Goal: Task Accomplishment & Management: Use online tool/utility

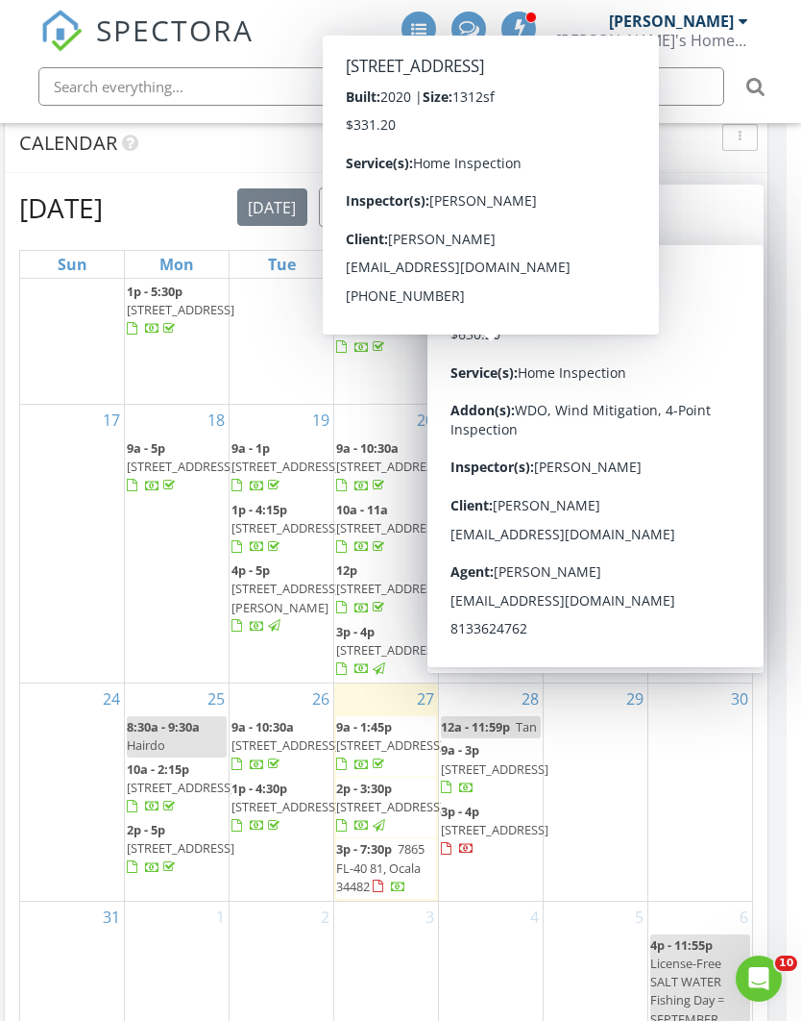
scroll to position [756, 0]
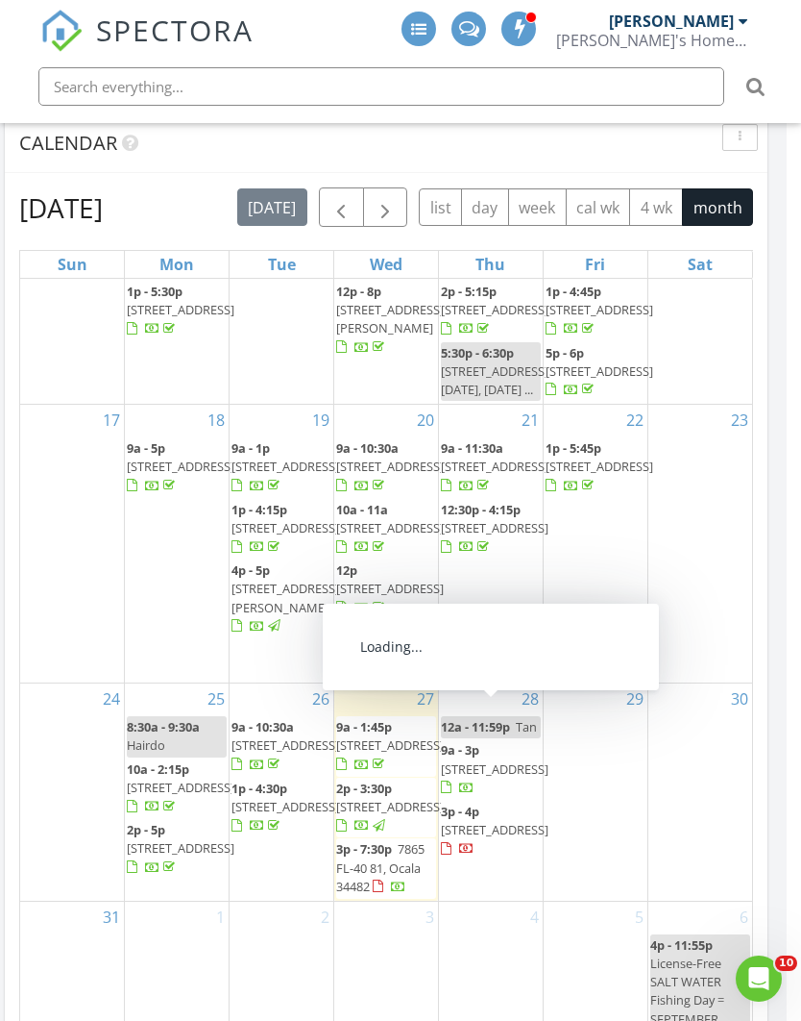
click at [501, 760] on span "995 SW 37th Place Rd, Ocala 34471" at bounding box center [495, 768] width 108 height 17
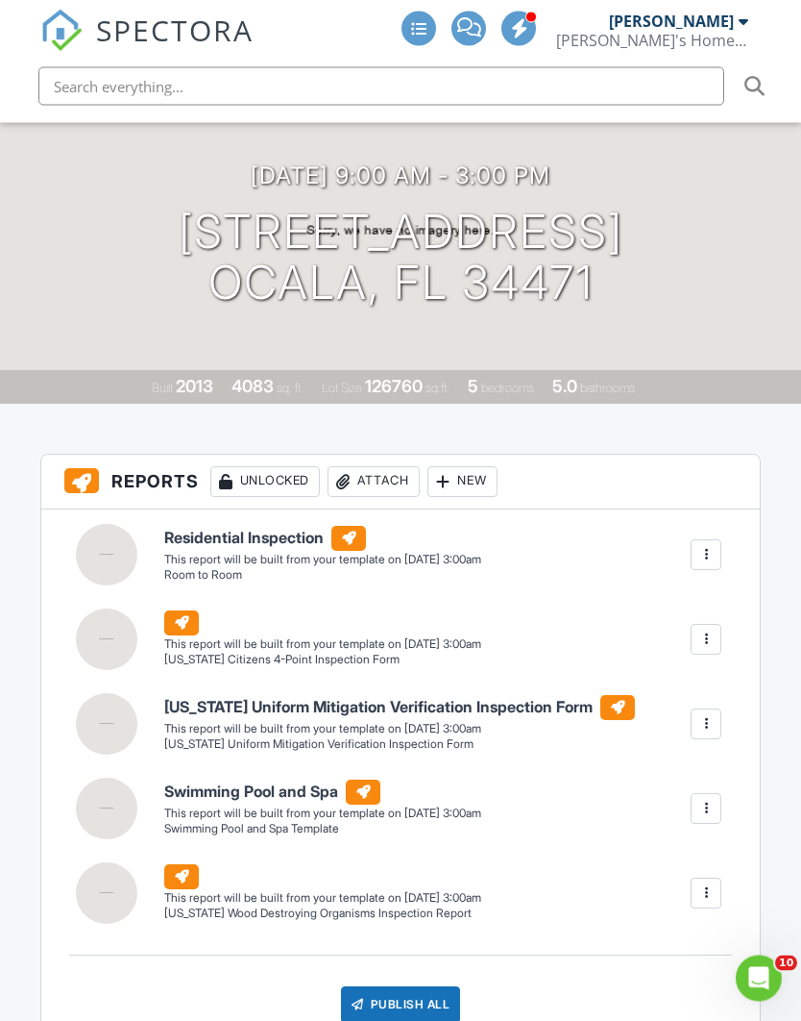
scroll to position [244, 0]
click at [708, 545] on div at bounding box center [706, 554] width 19 height 19
click at [685, 598] on div "Build Now" at bounding box center [667, 609] width 93 height 23
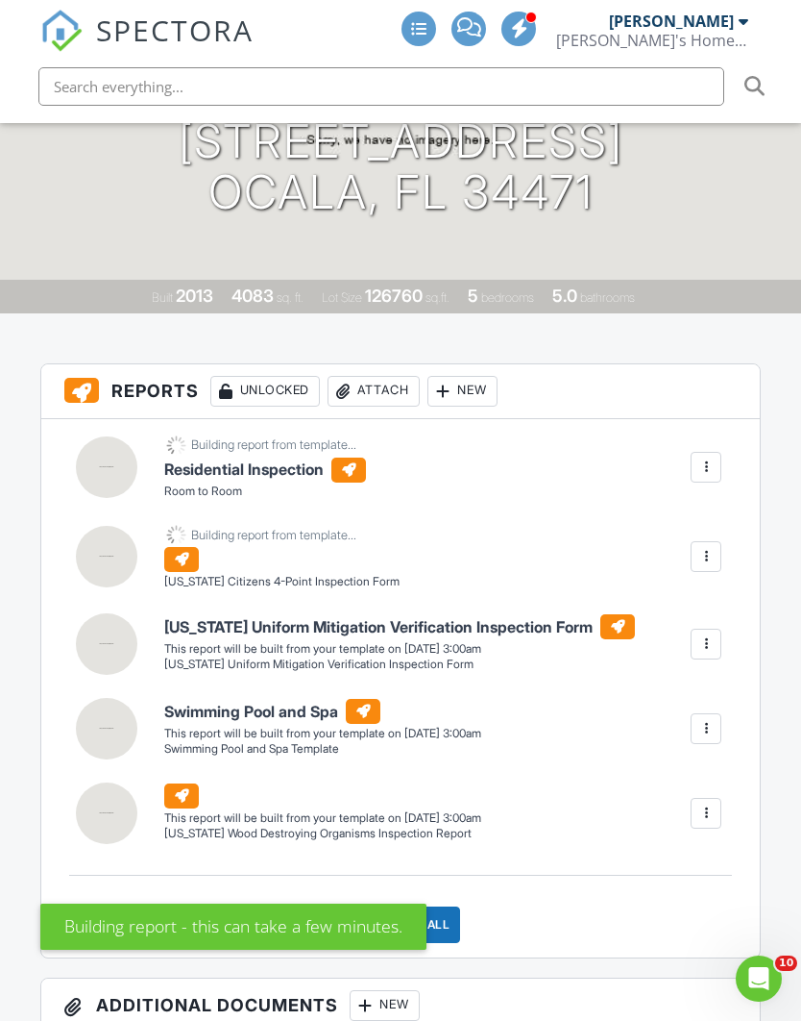
click at [708, 634] on div at bounding box center [706, 643] width 19 height 19
click at [690, 686] on div "Build Now" at bounding box center [667, 697] width 93 height 23
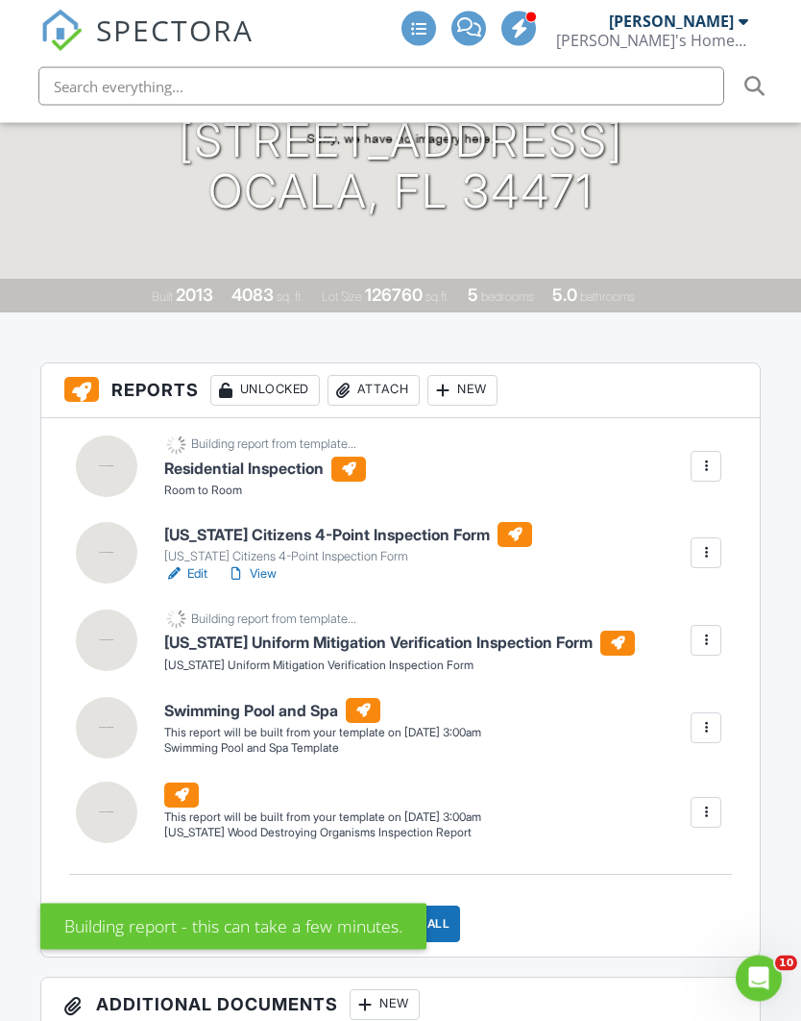
scroll to position [338, 0]
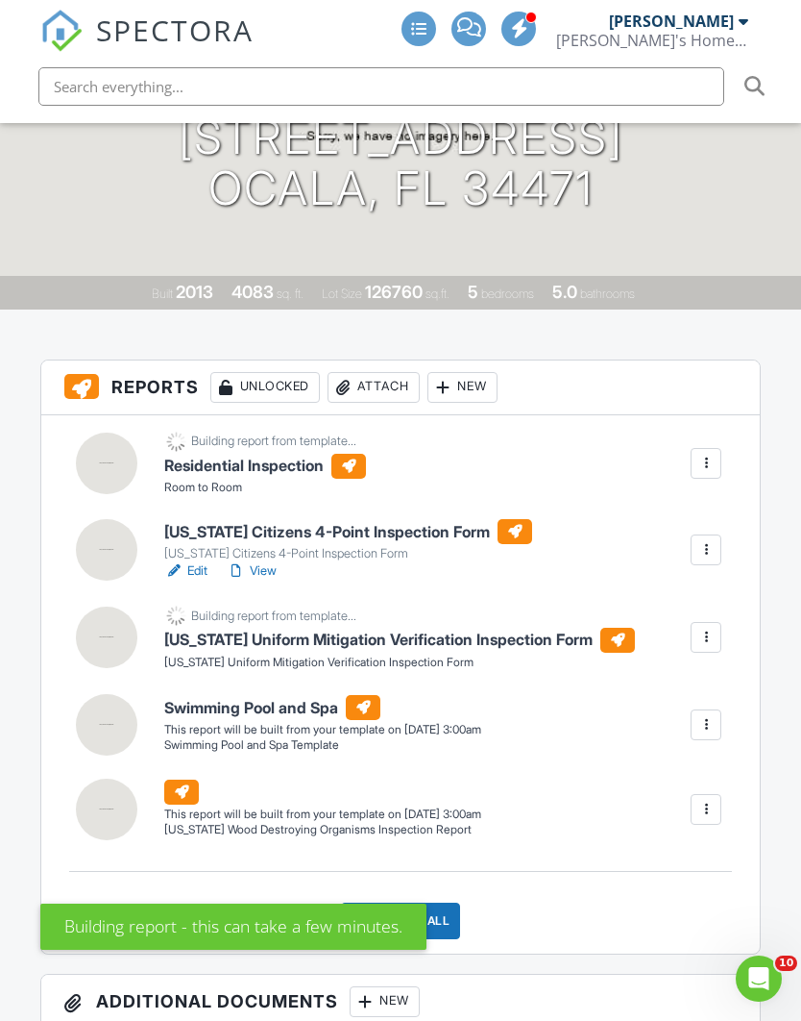
click at [708, 800] on div at bounding box center [706, 809] width 19 height 19
click at [684, 851] on div "Build Now" at bounding box center [667, 862] width 93 height 23
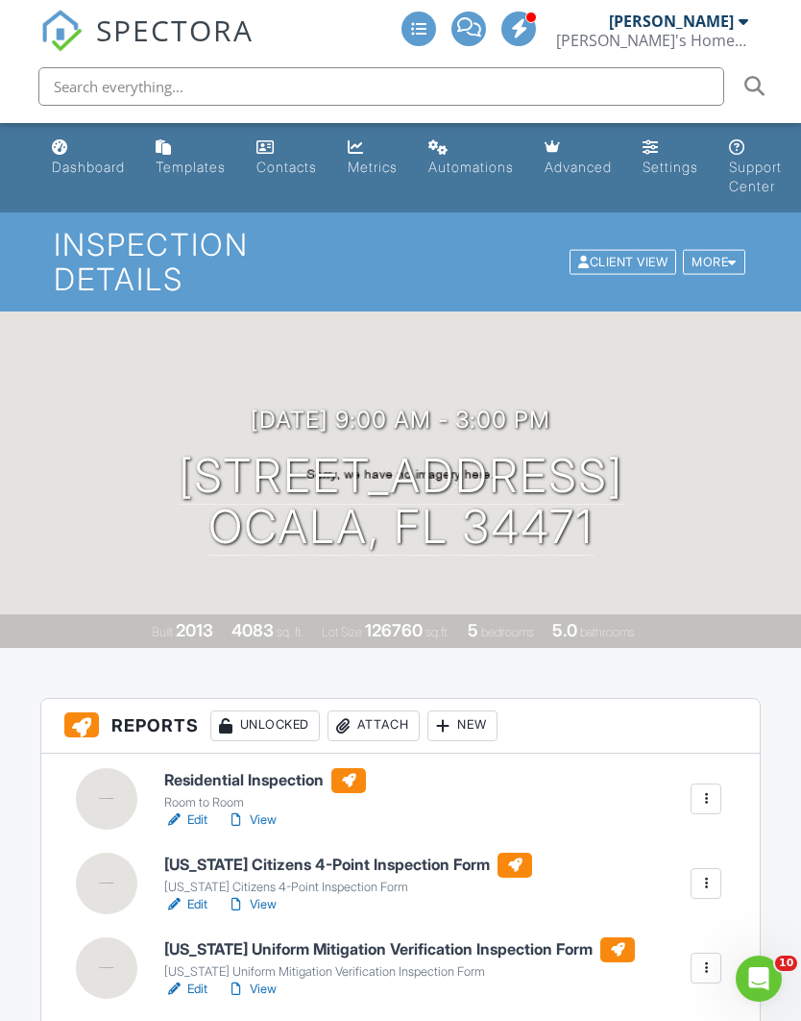
click at [69, 160] on div "Dashboard" at bounding box center [88, 167] width 73 height 16
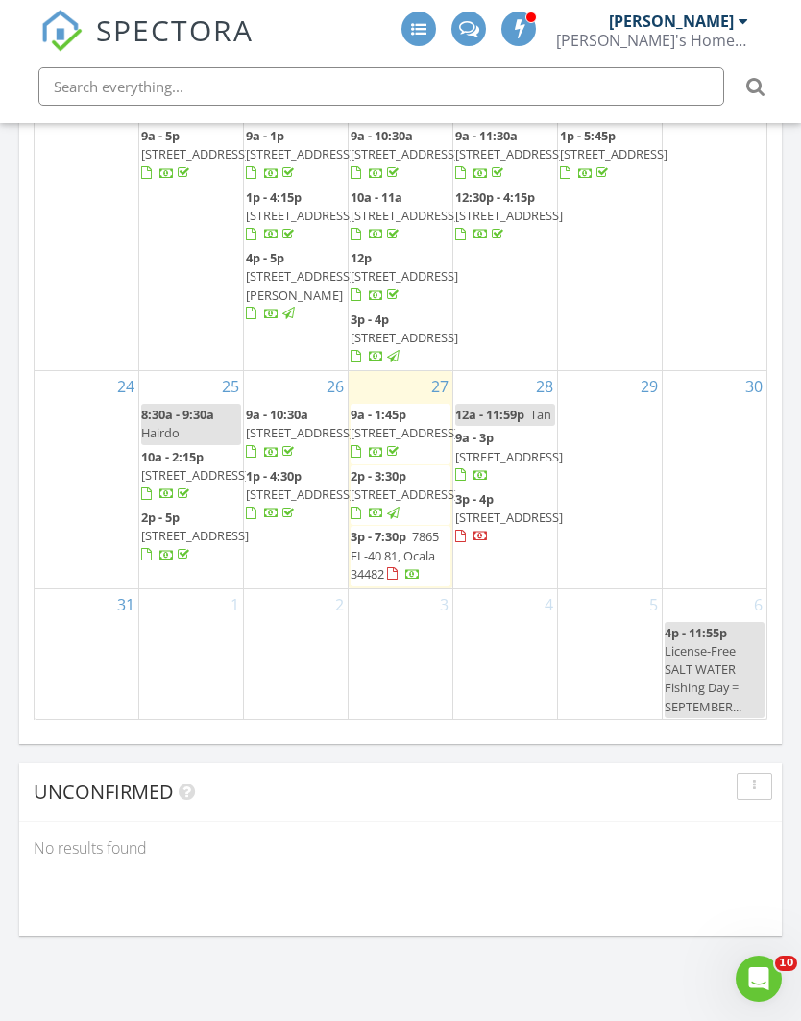
scroll to position [756, 0]
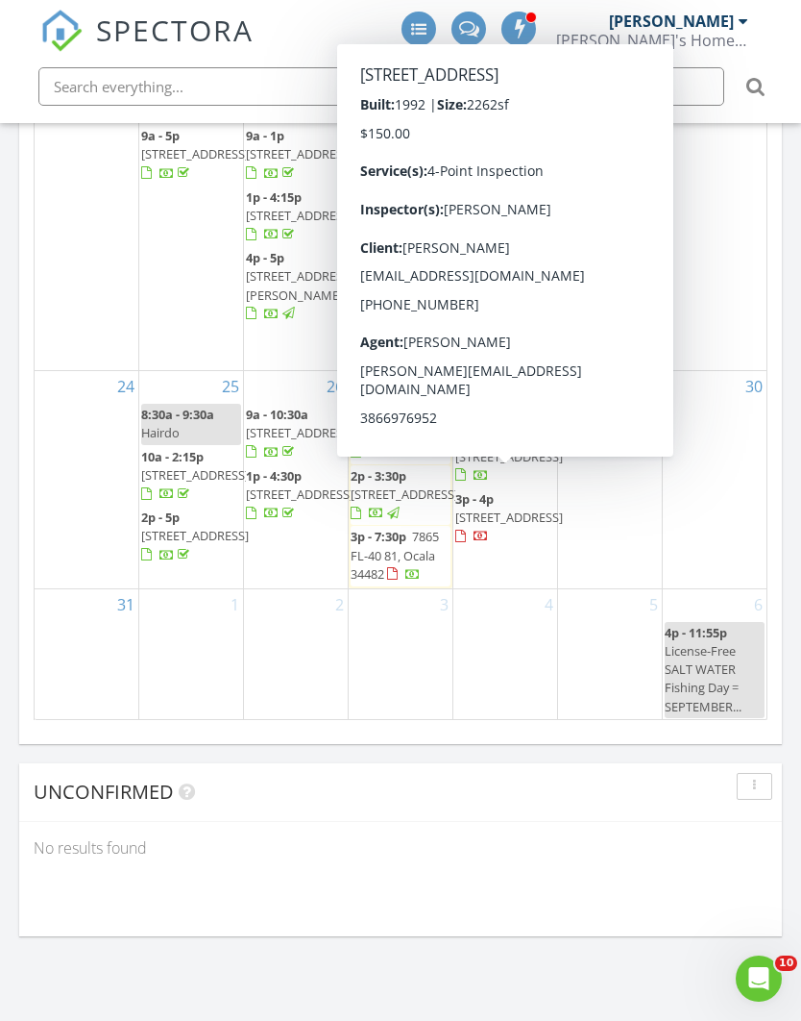
click at [526, 526] on span "10095 N Statue Point, Dunnellon 34433" at bounding box center [509, 516] width 108 height 17
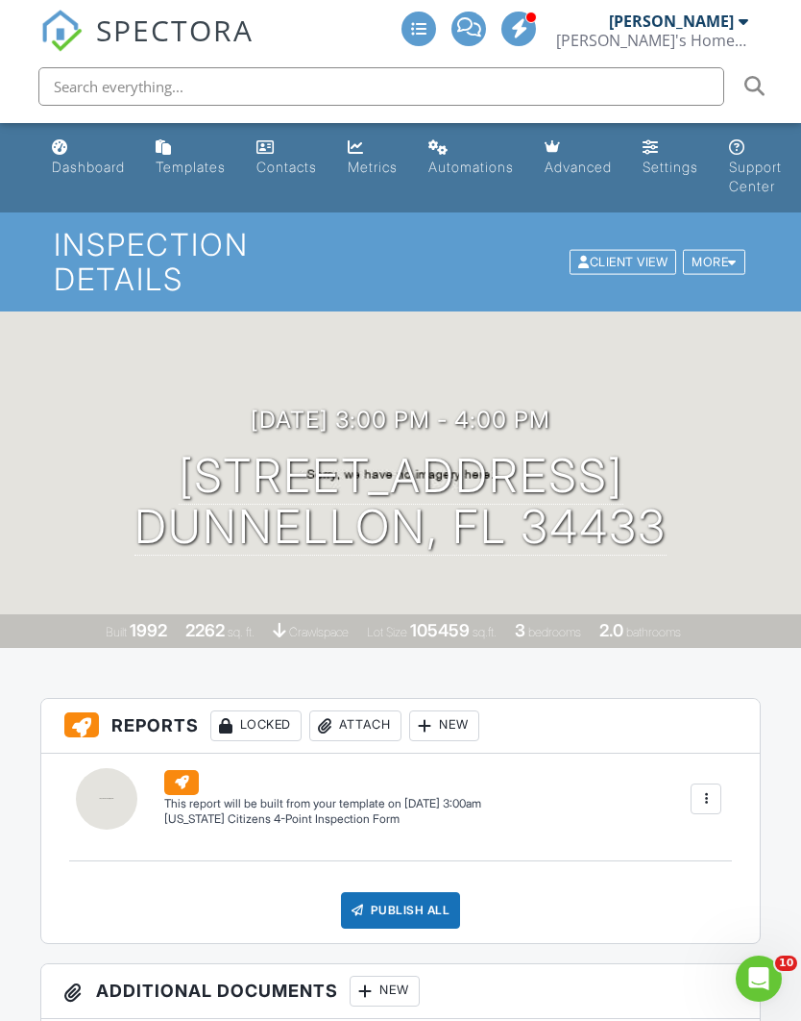
click at [412, 452] on h1 "[STREET_ADDRESS] [GEOGRAPHIC_DATA], FL 34433" at bounding box center [401, 502] width 532 height 102
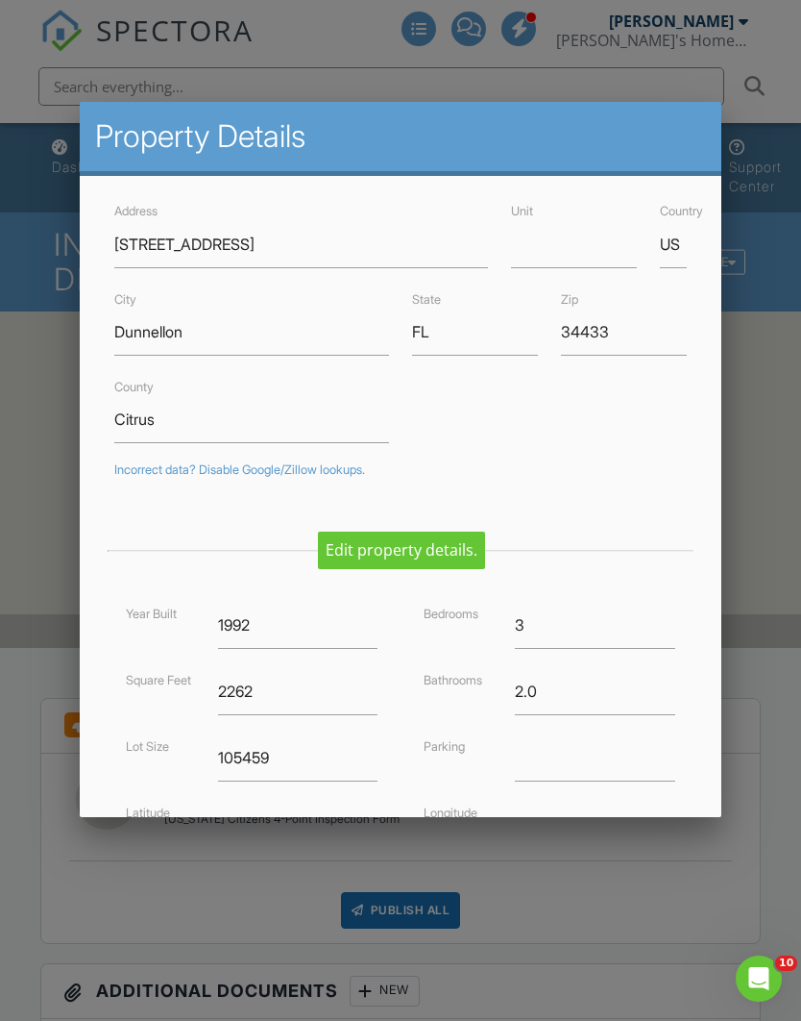
click at [755, 278] on div at bounding box center [400, 542] width 801 height 1276
